Goal: Find specific fact: Find specific fact

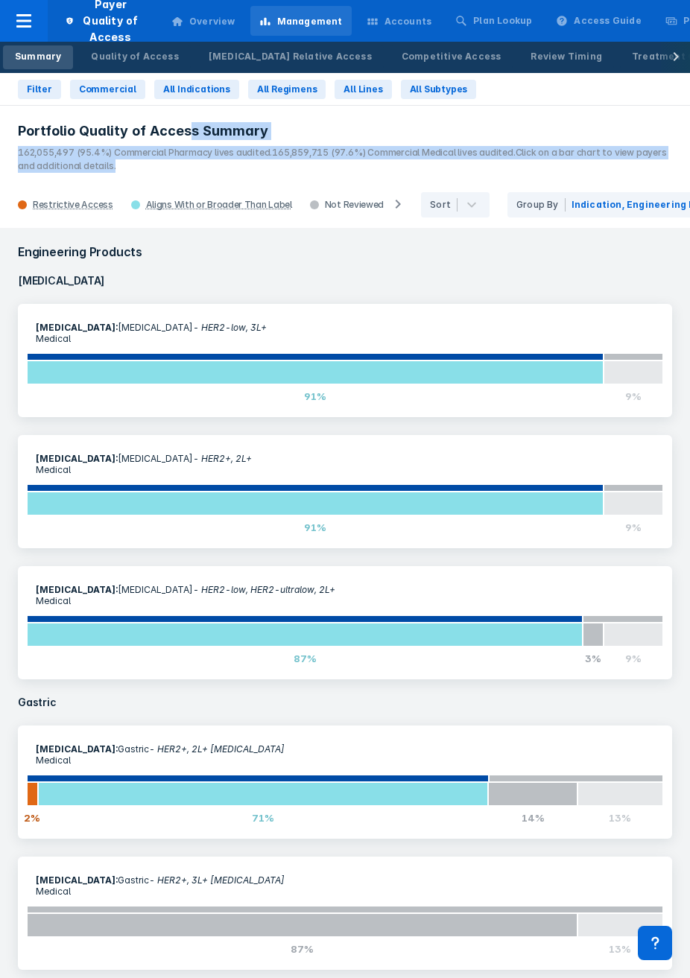
drag, startPoint x: 198, startPoint y: 179, endPoint x: 190, endPoint y: 139, distance: 41.1
click at [190, 139] on header "Portfolio Quality of Access Summary 162,055,497 (95.4%) Commercial Pharmacy liv…" at bounding box center [345, 142] width 690 height 77
click at [190, 139] on h3 "Portfolio Quality of Access Summary" at bounding box center [345, 131] width 654 height 18
drag, startPoint x: 332, startPoint y: 174, endPoint x: 332, endPoint y: 148, distance: 26.1
click at [318, 149] on header "Portfolio Quality of Access Summary 162,055,497 (95.4%) Commercial Pharmacy liv…" at bounding box center [345, 142] width 690 height 77
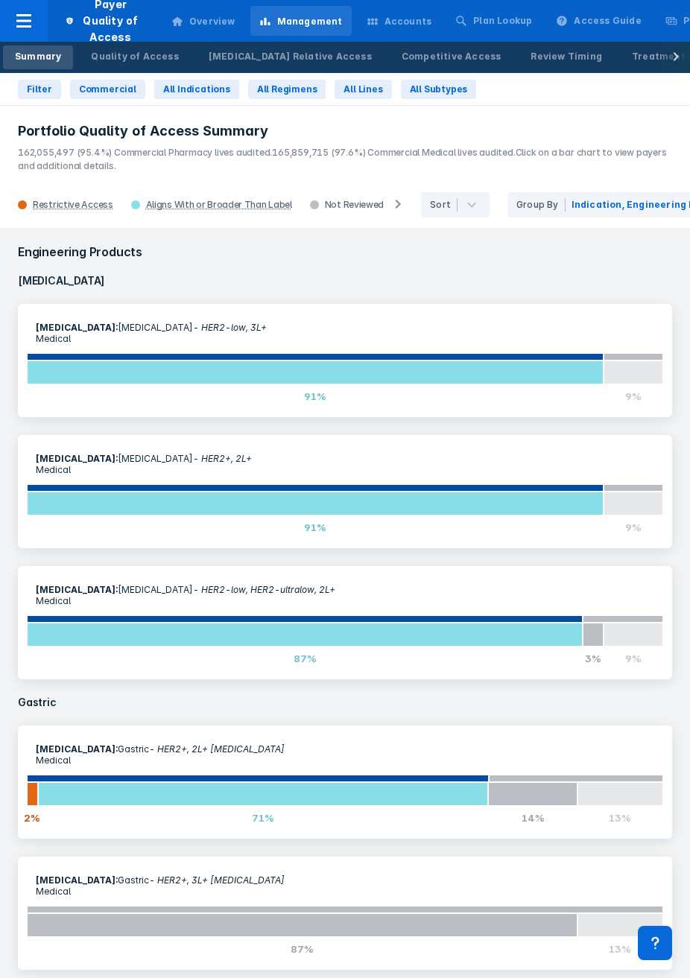
click at [318, 142] on p "162,055,497 (95.4%) Commercial Pharmacy lives audited. 165,859,715 (97.6%) Comm…" at bounding box center [345, 156] width 654 height 33
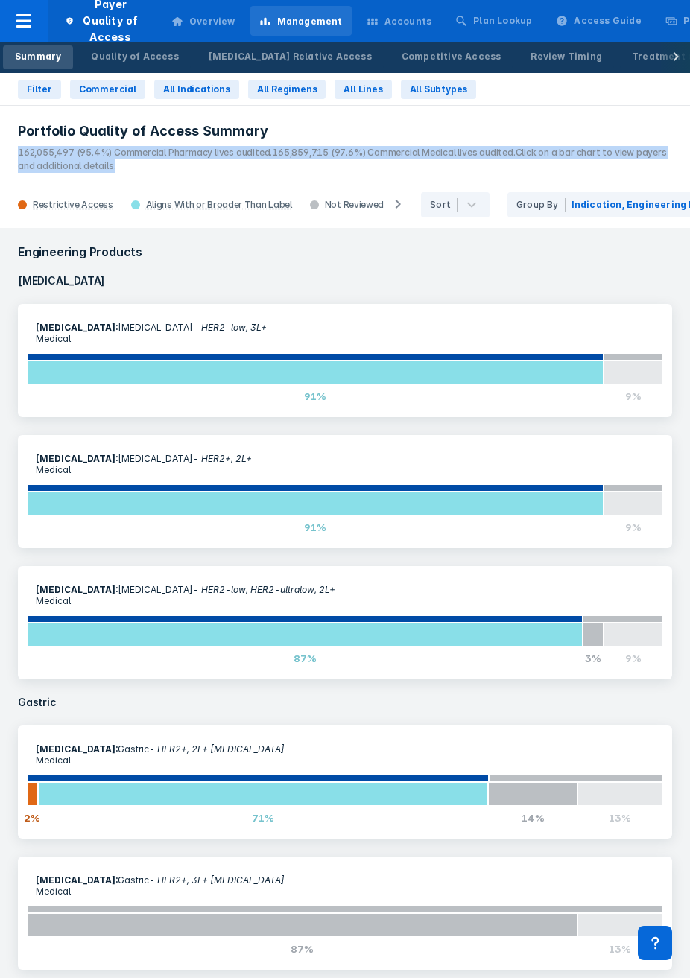
drag, startPoint x: 337, startPoint y: 141, endPoint x: 335, endPoint y: 168, distance: 27.7
click at [318, 168] on p "162,055,497 (95.4%) Commercial Pharmacy lives audited. 165,859,715 (97.6%) Comm…" at bounding box center [345, 156] width 654 height 33
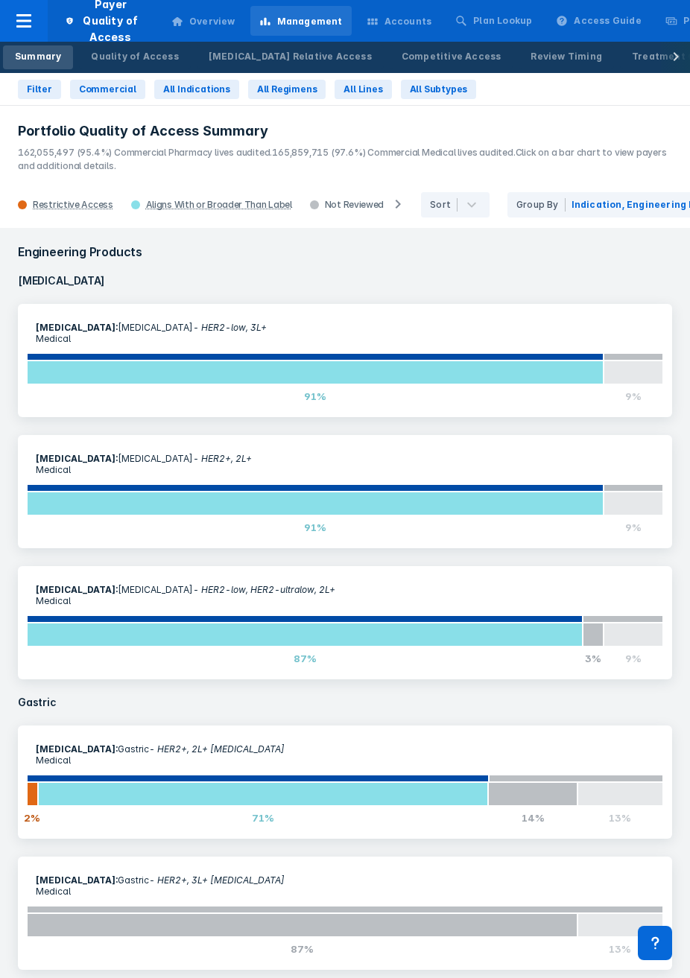
click at [318, 154] on span "165,859,715 (97.6%) Commercial Medical lives audited." at bounding box center [393, 152] width 243 height 11
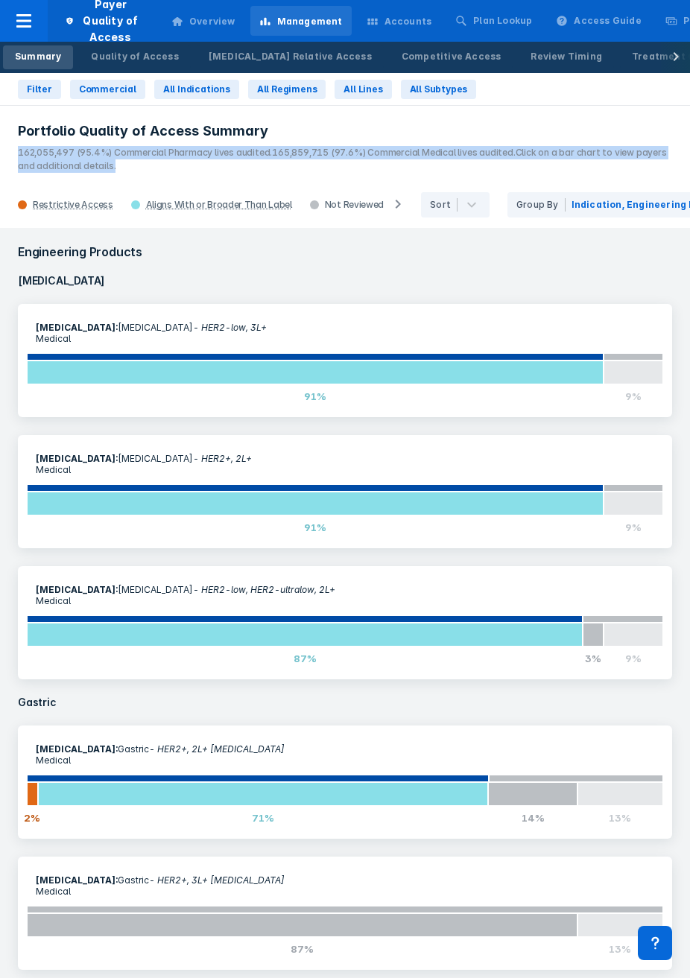
click at [318, 154] on span "165,859,715 (97.6%) Commercial Medical lives audited." at bounding box center [393, 152] width 243 height 11
click at [318, 161] on p "162,055,497 (95.4%) Commercial Pharmacy lives audited. 165,859,715 (97.6%) Comm…" at bounding box center [345, 156] width 654 height 33
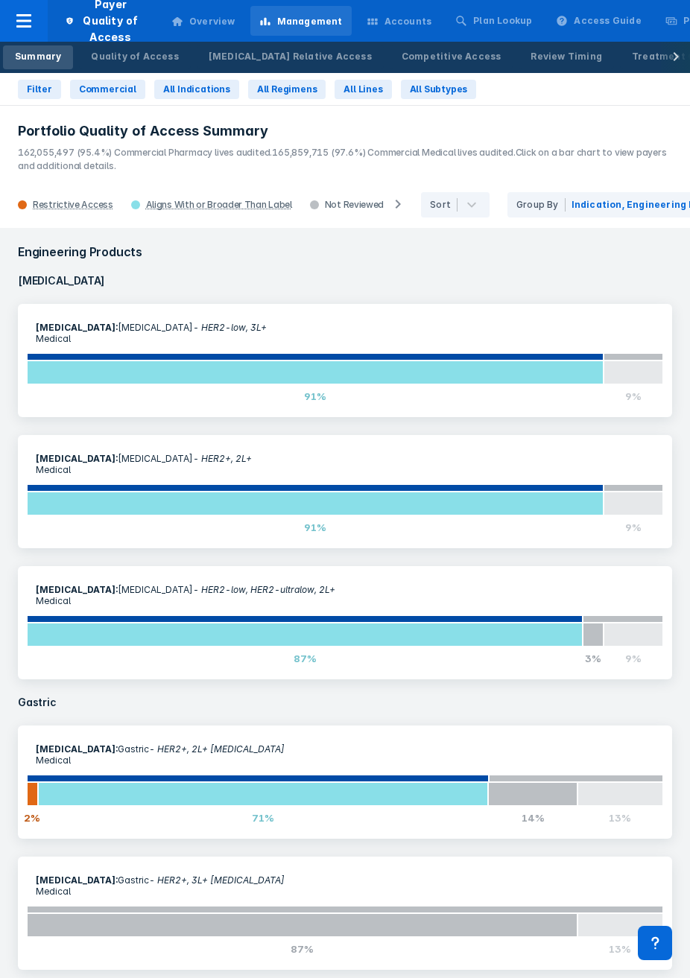
click at [318, 162] on p "162,055,497 (95.4%) Commercial Pharmacy lives audited. 165,859,715 (97.6%) Comm…" at bounding box center [345, 156] width 654 height 33
click at [318, 160] on p "162,055,497 (95.4%) Commercial Pharmacy lives audited. 165,859,715 (97.6%) Comm…" at bounding box center [345, 156] width 654 height 33
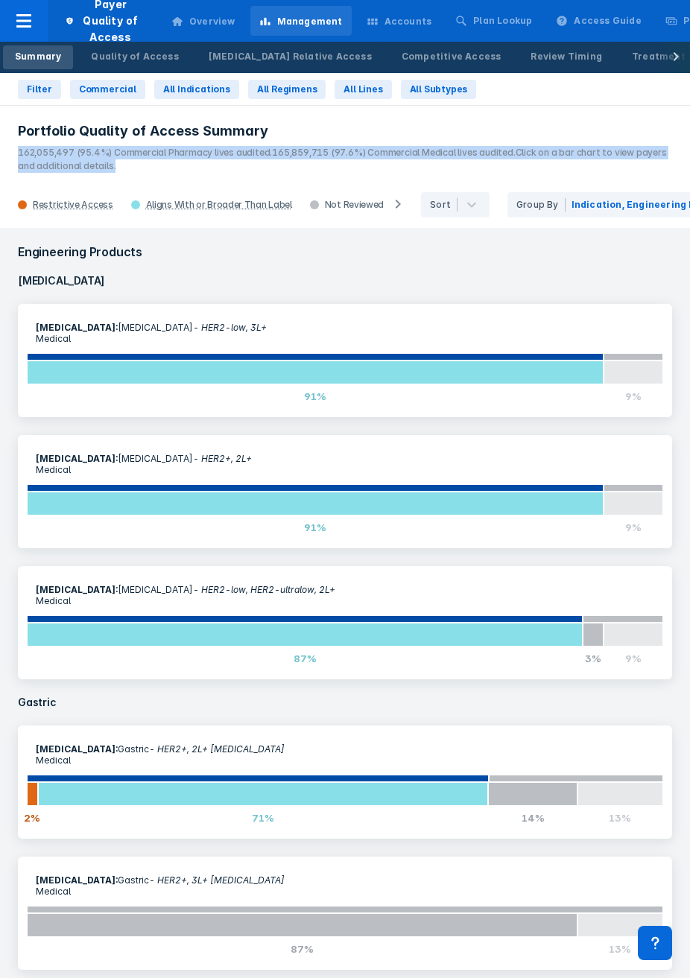
click at [318, 160] on p "162,055,497 (95.4%) Commercial Pharmacy lives audited. 165,859,715 (97.6%) Comm…" at bounding box center [345, 156] width 654 height 33
click at [318, 158] on p "162,055,497 (95.4%) Commercial Pharmacy lives audited. 165,859,715 (97.6%) Comm…" at bounding box center [345, 156] width 654 height 33
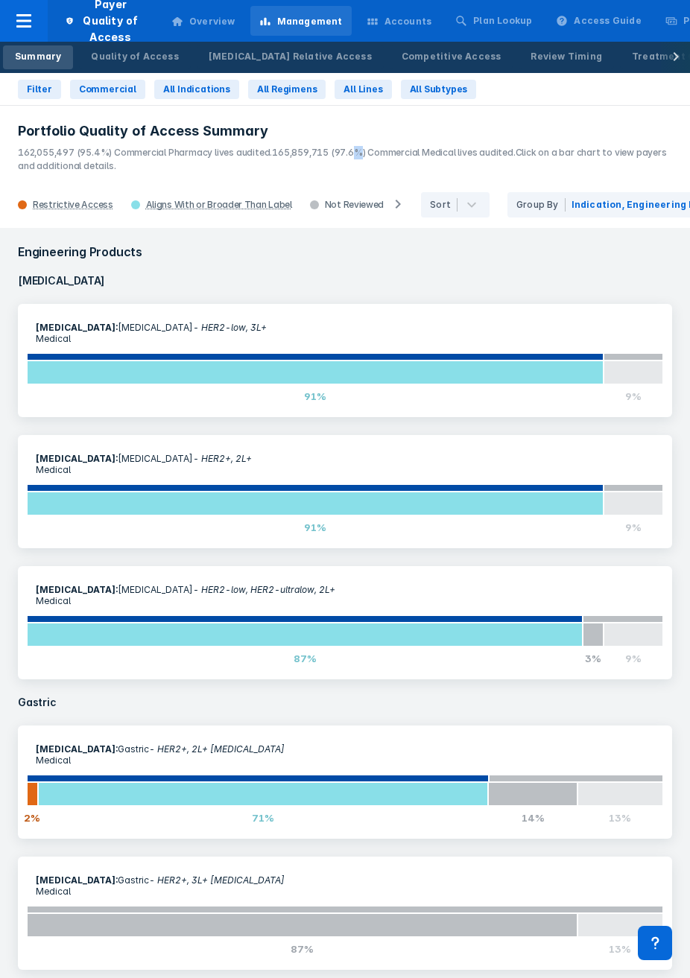
click at [318, 158] on p "162,055,497 (95.4%) Commercial Pharmacy lives audited. 165,859,715 (97.6%) Comm…" at bounding box center [345, 156] width 654 height 33
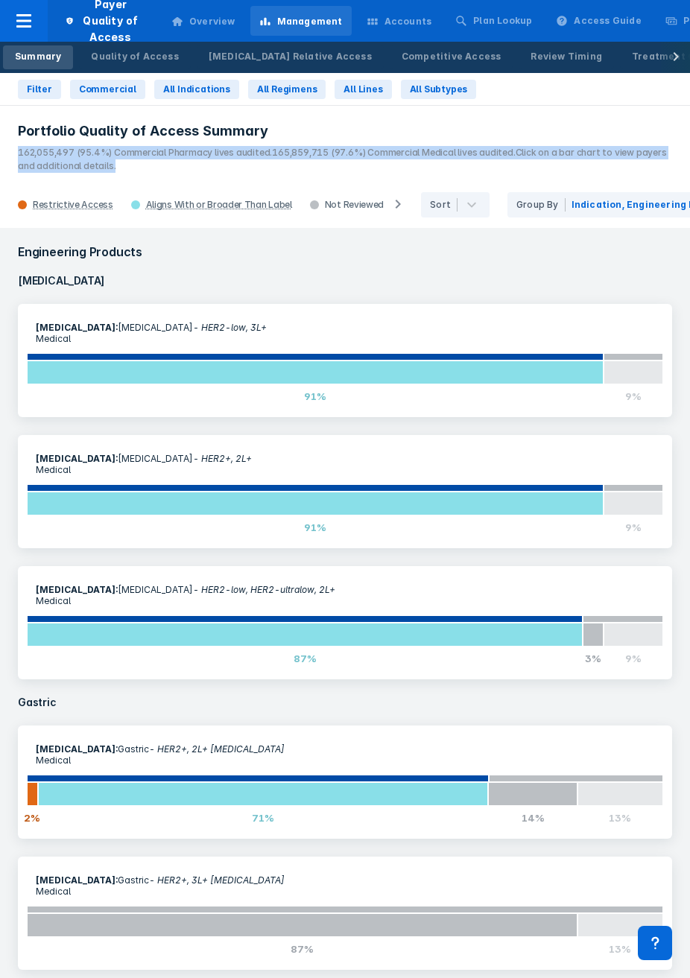
click at [318, 158] on p "162,055,497 (95.4%) Commercial Pharmacy lives audited. 165,859,715 (97.6%) Comm…" at bounding box center [345, 156] width 654 height 33
click at [318, 153] on span "165,859,715 (97.6%) Commercial Medical lives audited." at bounding box center [393, 152] width 243 height 11
drag, startPoint x: 596, startPoint y: 162, endPoint x: 595, endPoint y: 135, distance: 27.6
click at [318, 135] on header "Portfolio Quality of Access Summary 162,055,497 (95.4%) Commercial Pharmacy liv…" at bounding box center [345, 142] width 690 height 77
click at [318, 135] on h3 "Portfolio Quality of Access Summary" at bounding box center [345, 131] width 654 height 18
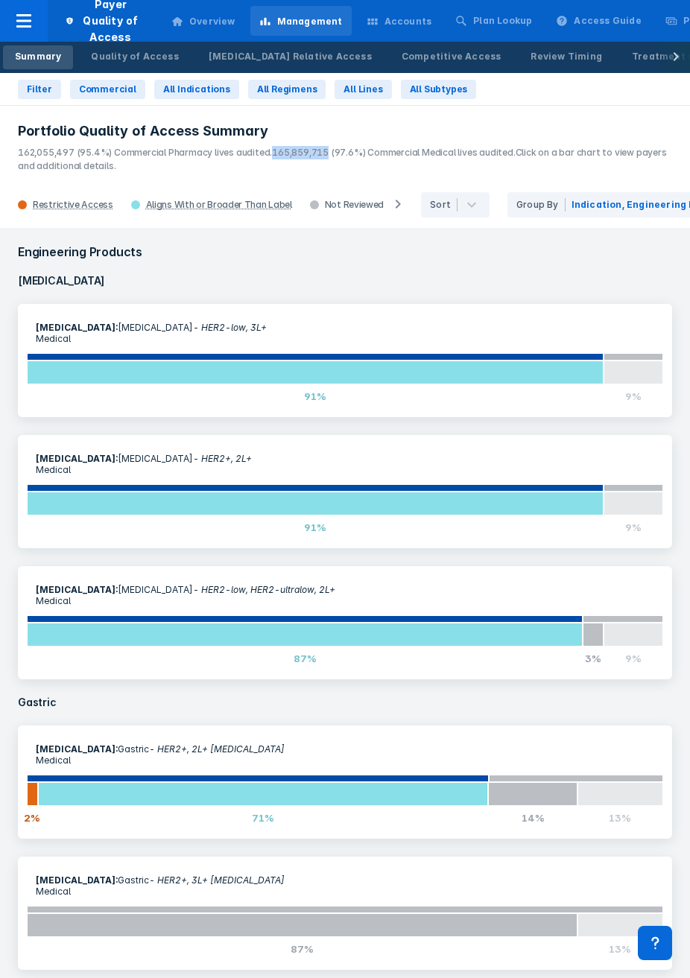
drag, startPoint x: 323, startPoint y: 149, endPoint x: 313, endPoint y: 165, distance: 19.0
click at [272, 156] on span "165,859,715 (97.6%) Commercial Medical lives audited." at bounding box center [393, 152] width 243 height 11
copy span "165,859,715"
click at [318, 165] on p "162,055,497 (95.4%) Commercial Pharmacy lives audited. 165,859,715 (97.6%) Comm…" at bounding box center [345, 156] width 654 height 33
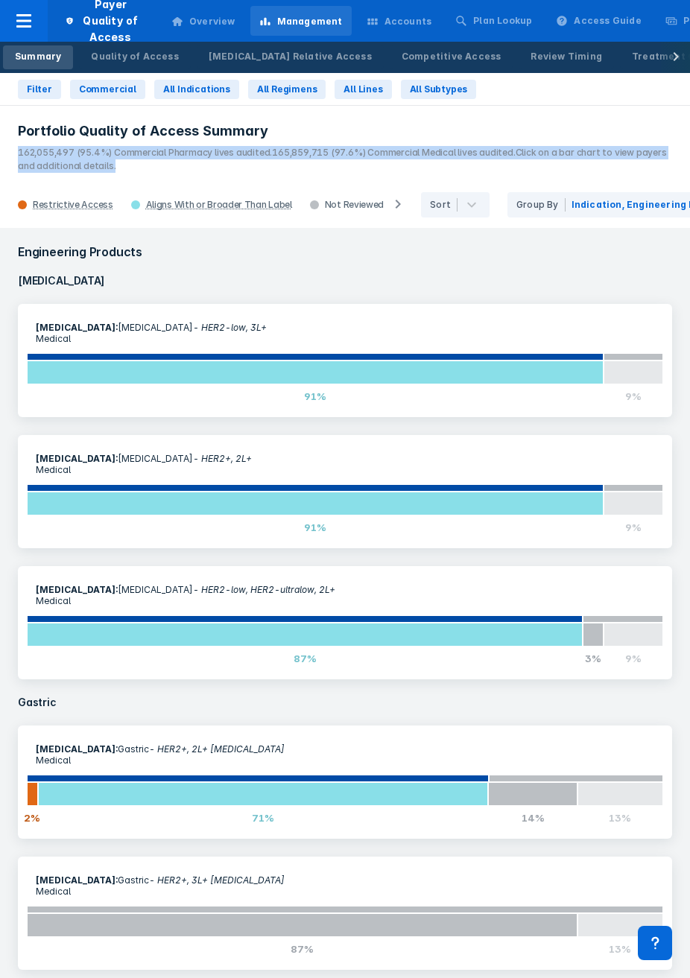
click at [318, 165] on p "162,055,497 (95.4%) Commercial Pharmacy lives audited. 165,859,715 (97.6%) Comm…" at bounding box center [345, 156] width 654 height 33
click at [318, 162] on p "162,055,497 (95.4%) Commercial Pharmacy lives audited. 165,859,715 (97.6%) Comm…" at bounding box center [345, 156] width 654 height 33
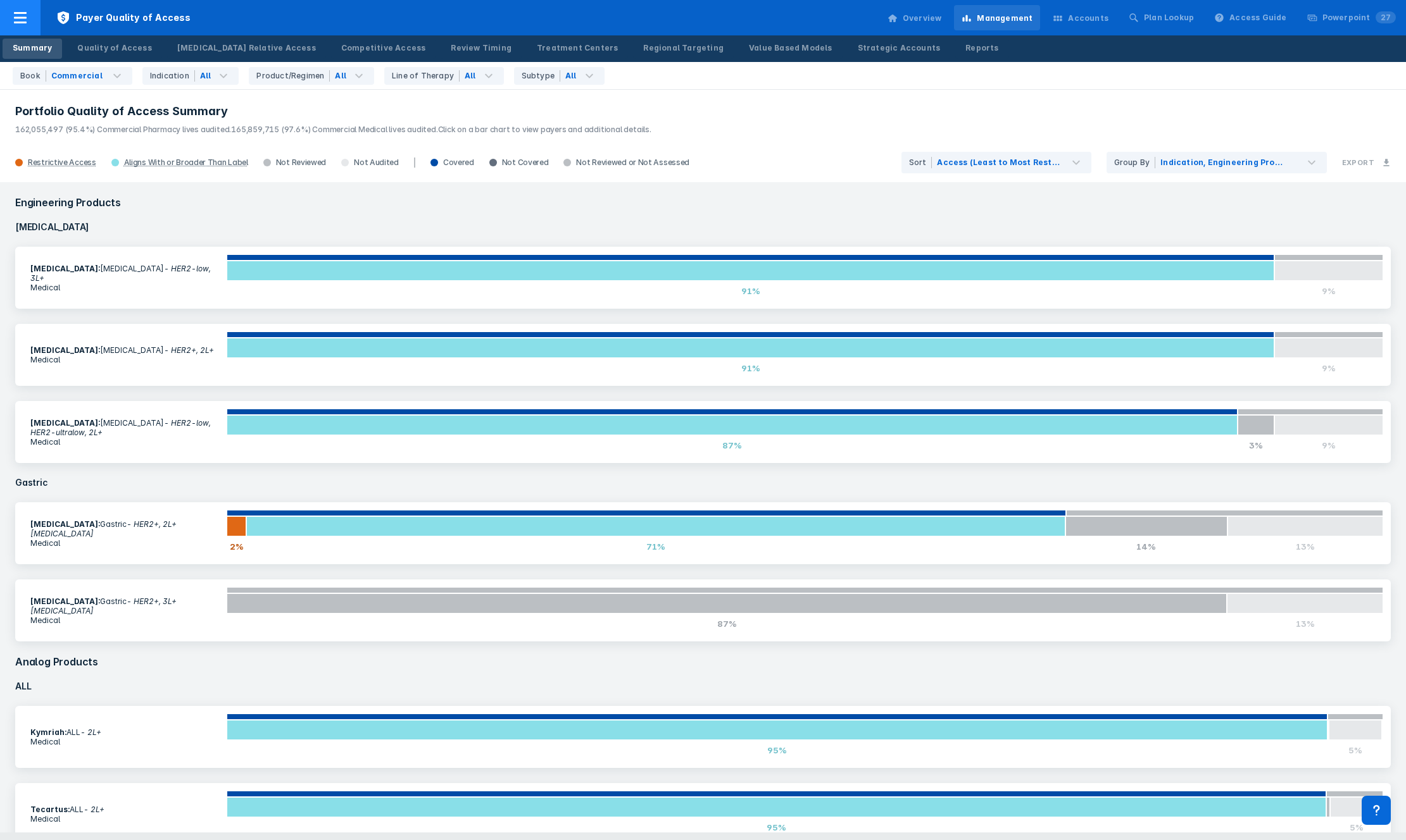
click at [8, 19] on div at bounding box center [20, 18] width 41 height 36
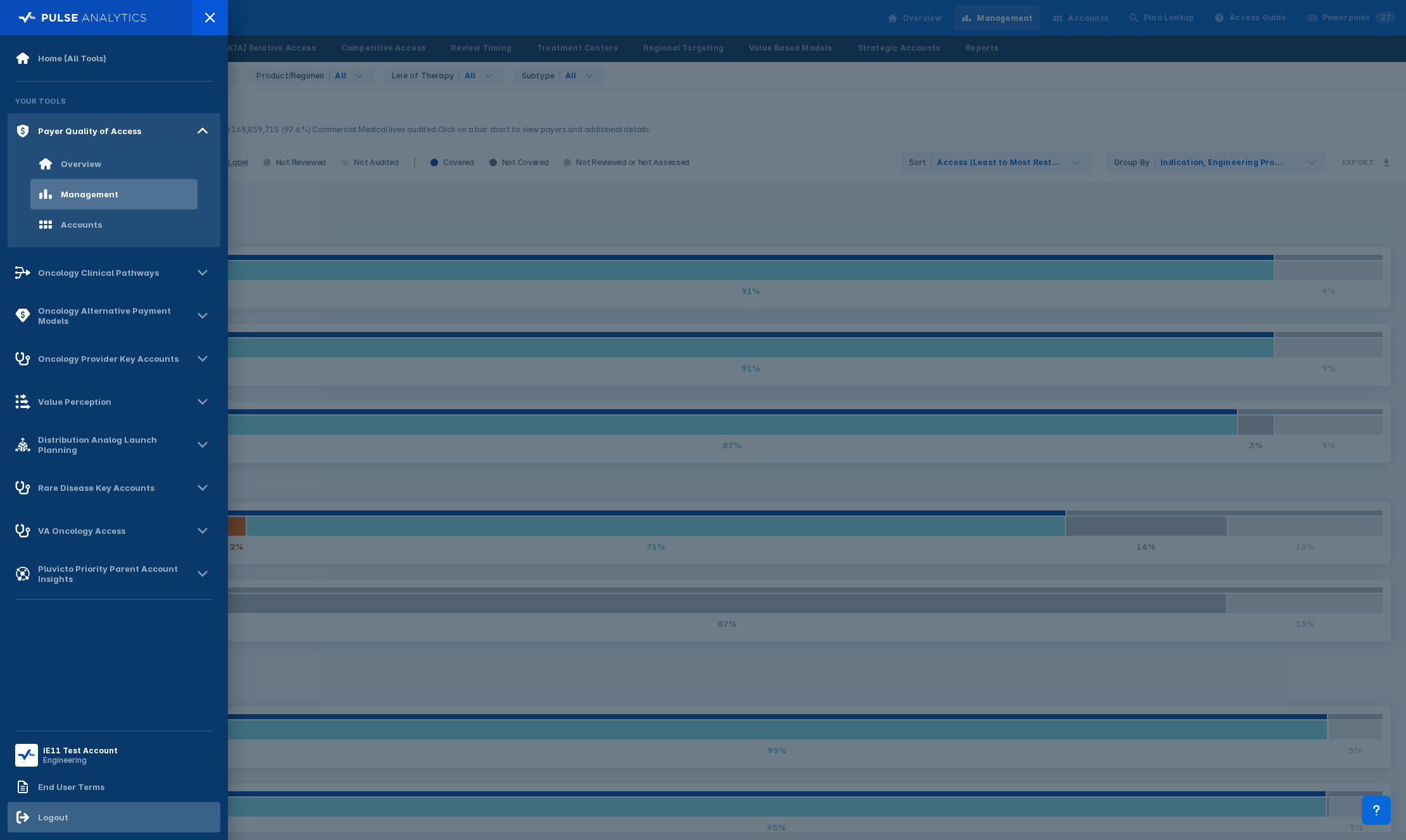
click at [59, 495] on div "Logout" at bounding box center [54, 818] width 31 height 10
